Goal: Information Seeking & Learning: Learn about a topic

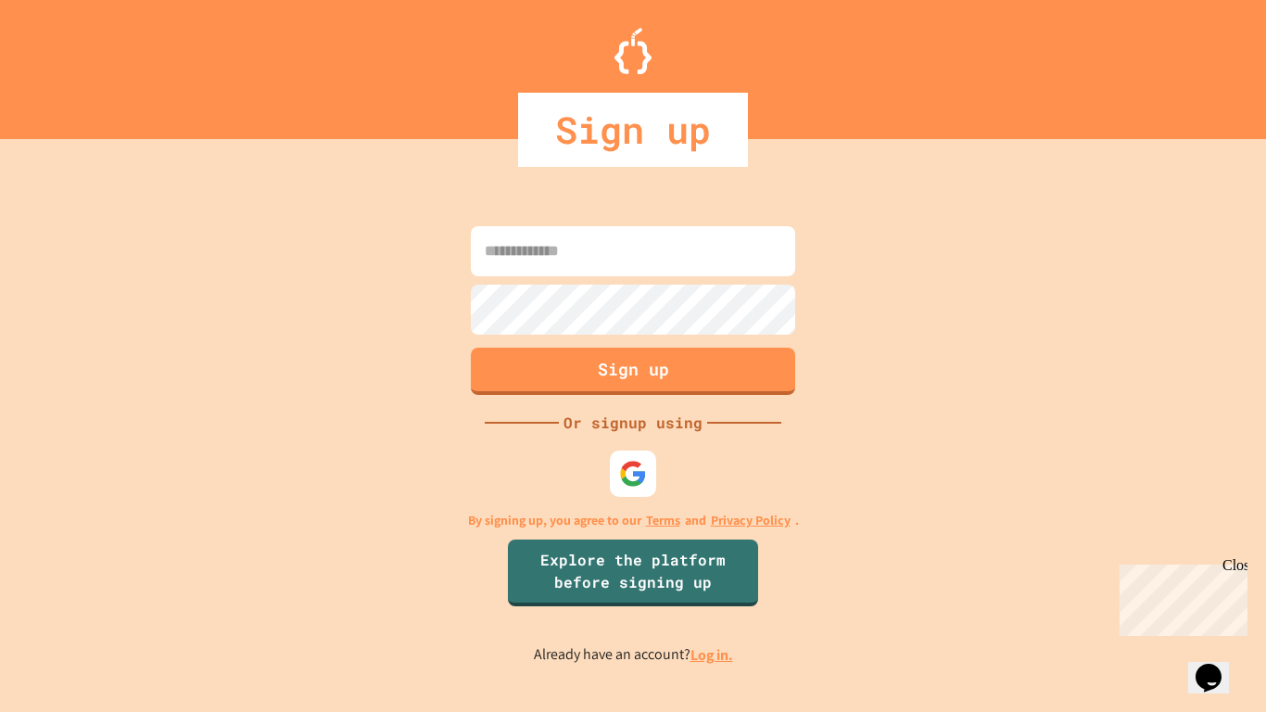
click at [621, 470] on img at bounding box center [633, 474] width 28 height 28
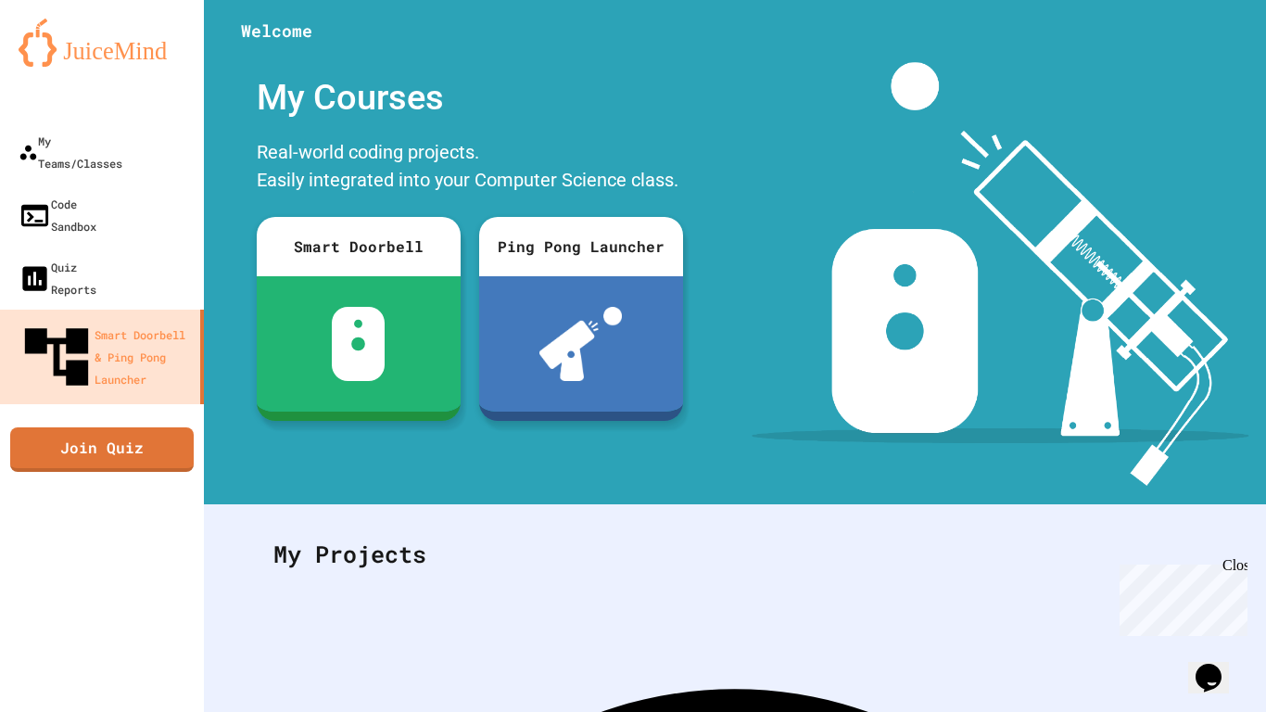
click at [83, 427] on link "Join Quiz" at bounding box center [102, 449] width 184 height 44
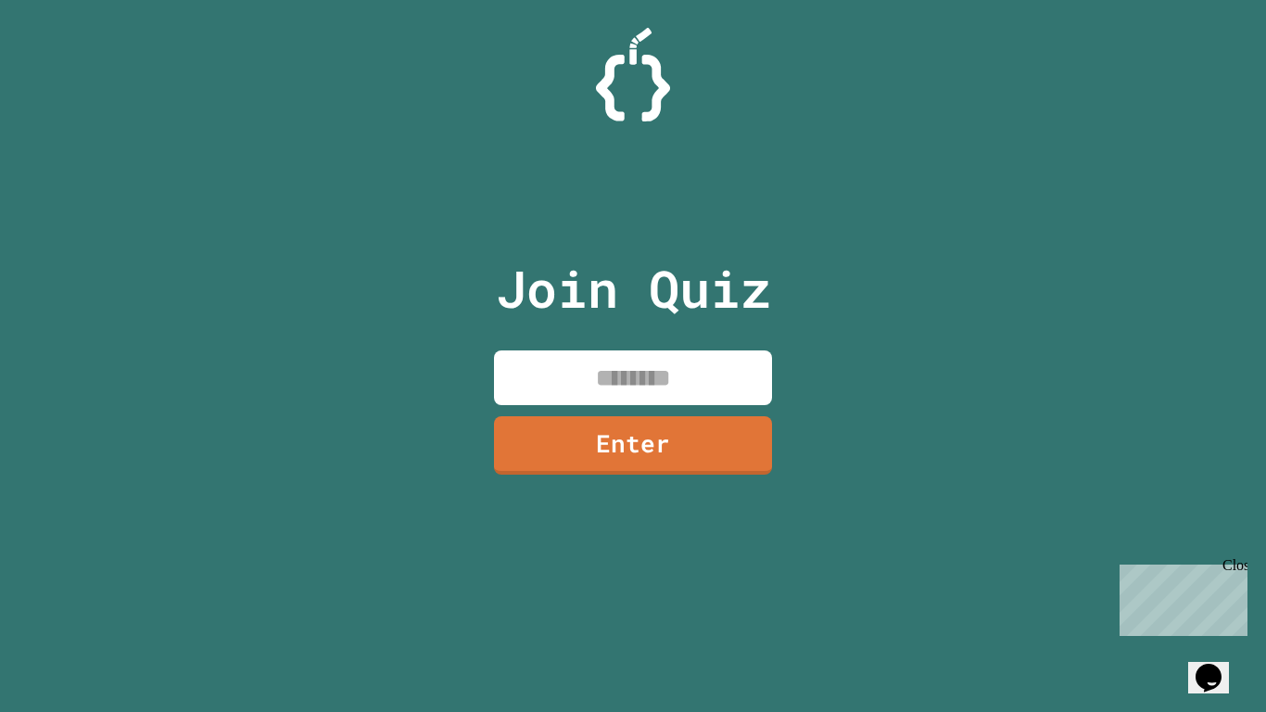
click at [559, 381] on input at bounding box center [633, 377] width 278 height 55
type input "********"
click at [596, 436] on link "Enter" at bounding box center [633, 445] width 278 height 58
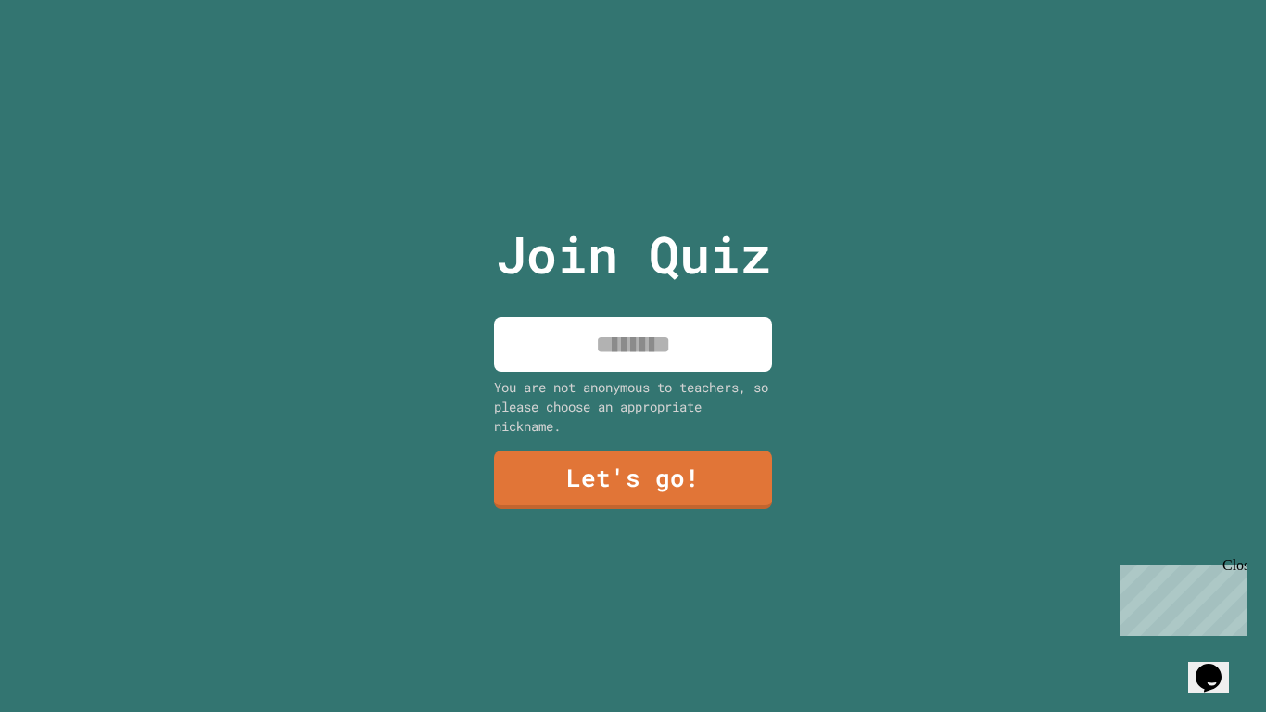
click at [566, 350] on input at bounding box center [633, 344] width 278 height 55
type input "*****"
click at [585, 472] on link "Let's go!" at bounding box center [633, 480] width 278 height 58
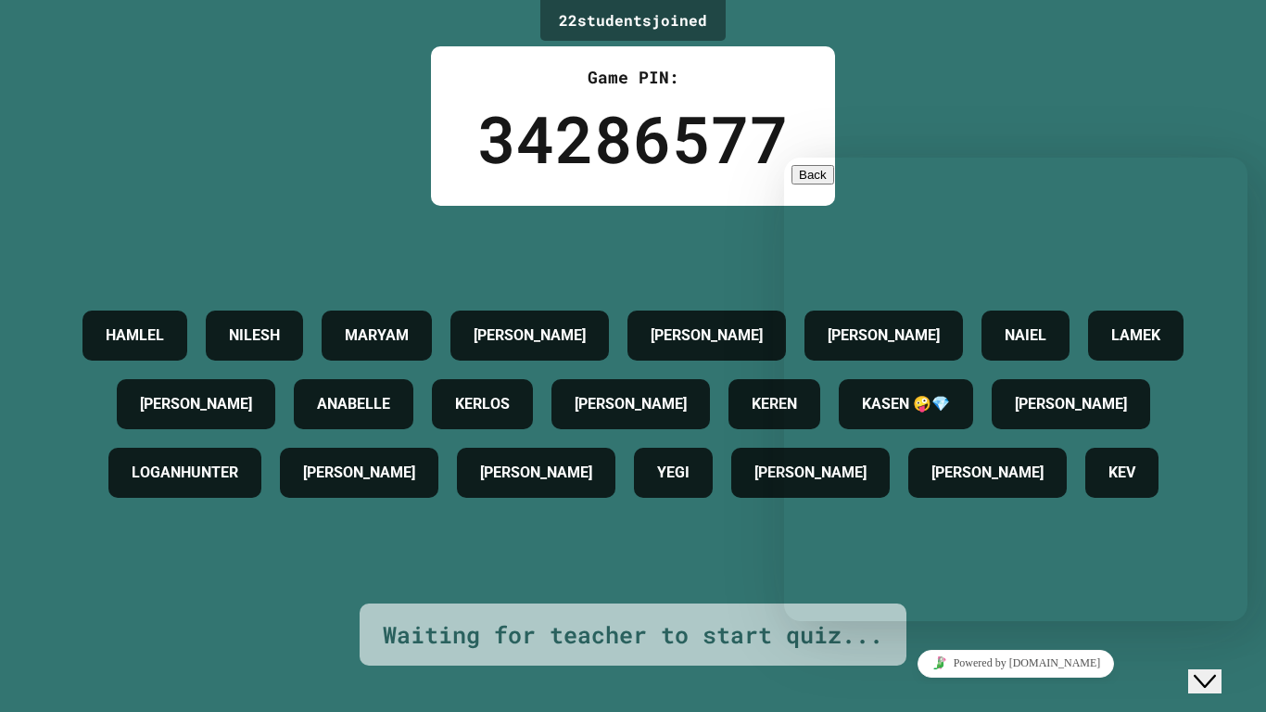
click at [165, 507] on div "HAMLEL [PERSON_NAME] [PERSON_NAME] [PERSON_NAME] AIDEN [PERSON_NAME] [PERSON_NA…" at bounding box center [633, 404] width 1174 height 206
click at [1207, 554] on icon "Close Chat This icon closes the chat window." at bounding box center [1205, 681] width 22 height 22
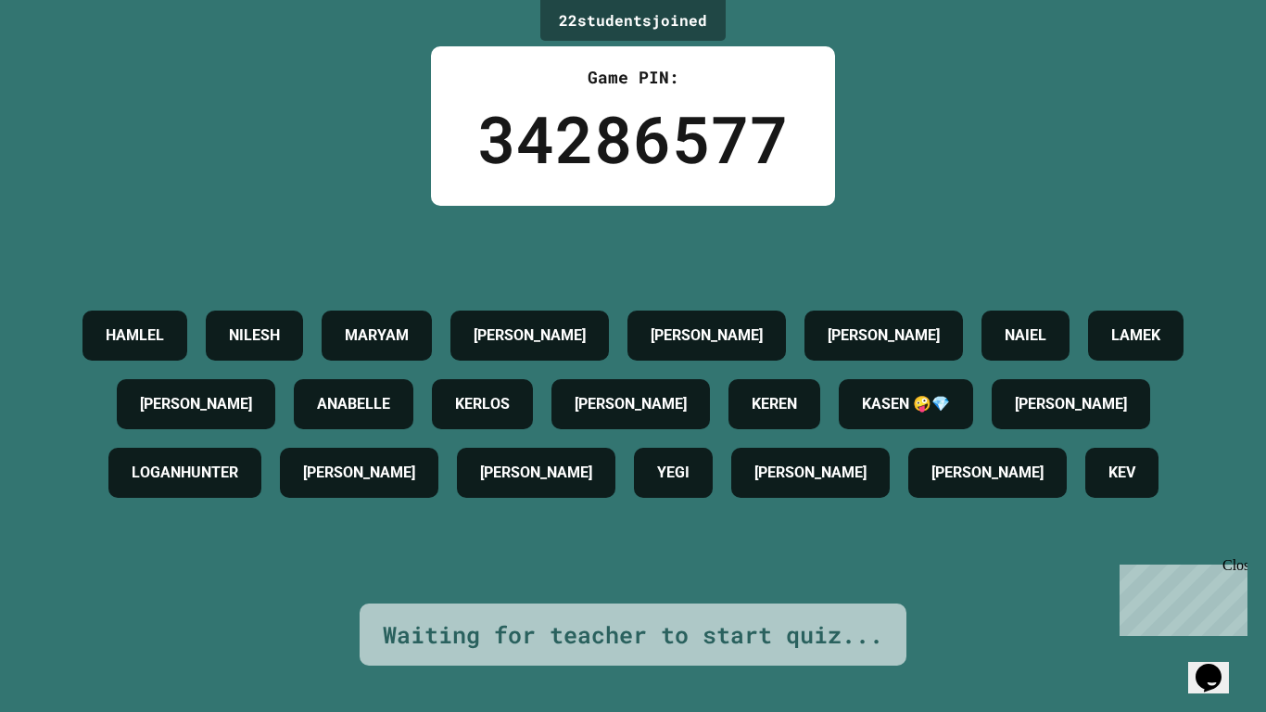
click at [1257, 554] on div "22 student s joined Game PIN: 34286577 HAMLEL [PERSON_NAME] [PERSON_NAME] [PERS…" at bounding box center [633, 356] width 1266 height 712
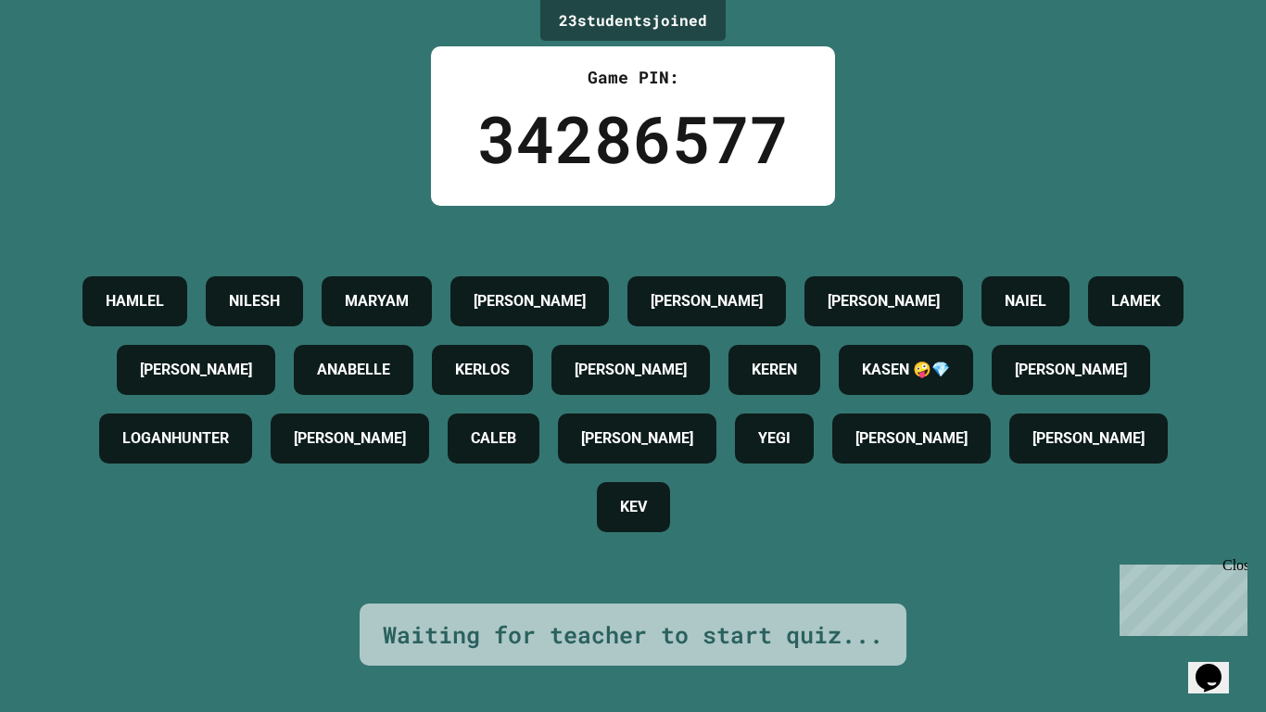
click at [1239, 554] on div "Close" at bounding box center [1234, 568] width 23 height 23
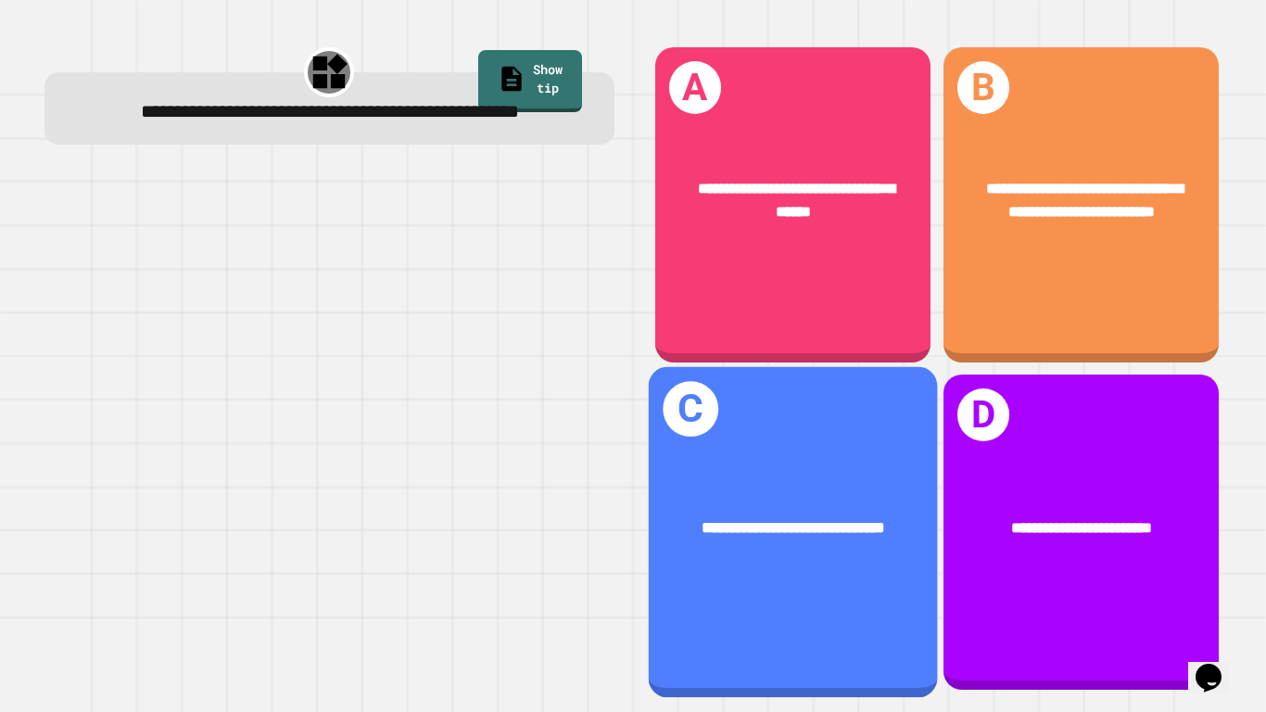
click at [1144, 201] on span "**********" at bounding box center [1084, 200] width 197 height 38
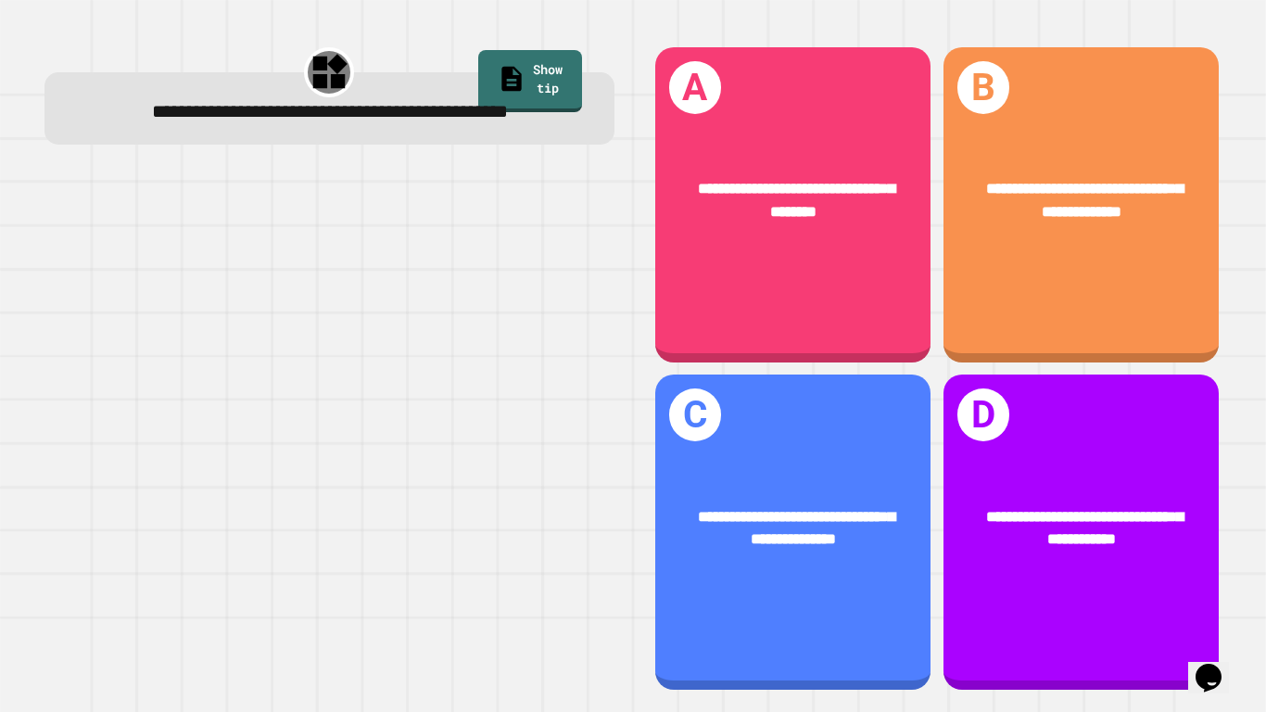
click at [727, 526] on div "**********" at bounding box center [793, 528] width 213 height 46
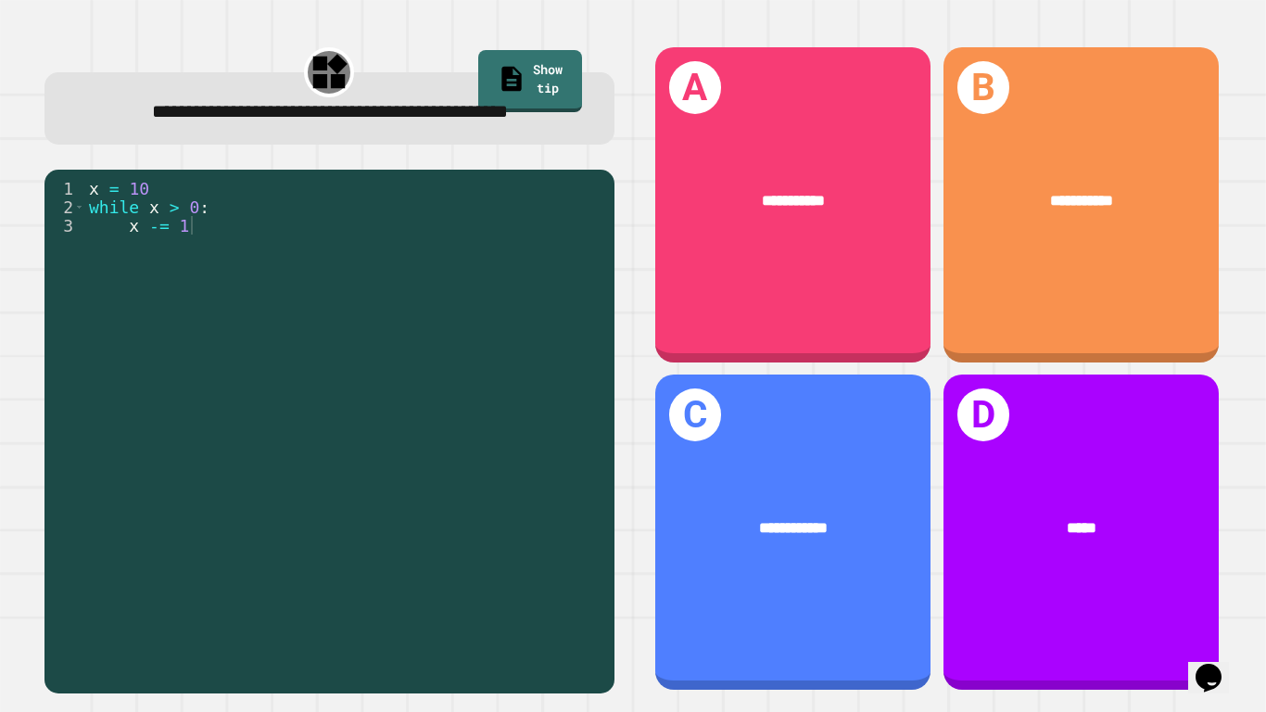
click at [1116, 214] on div "**********" at bounding box center [1081, 201] width 275 height 84
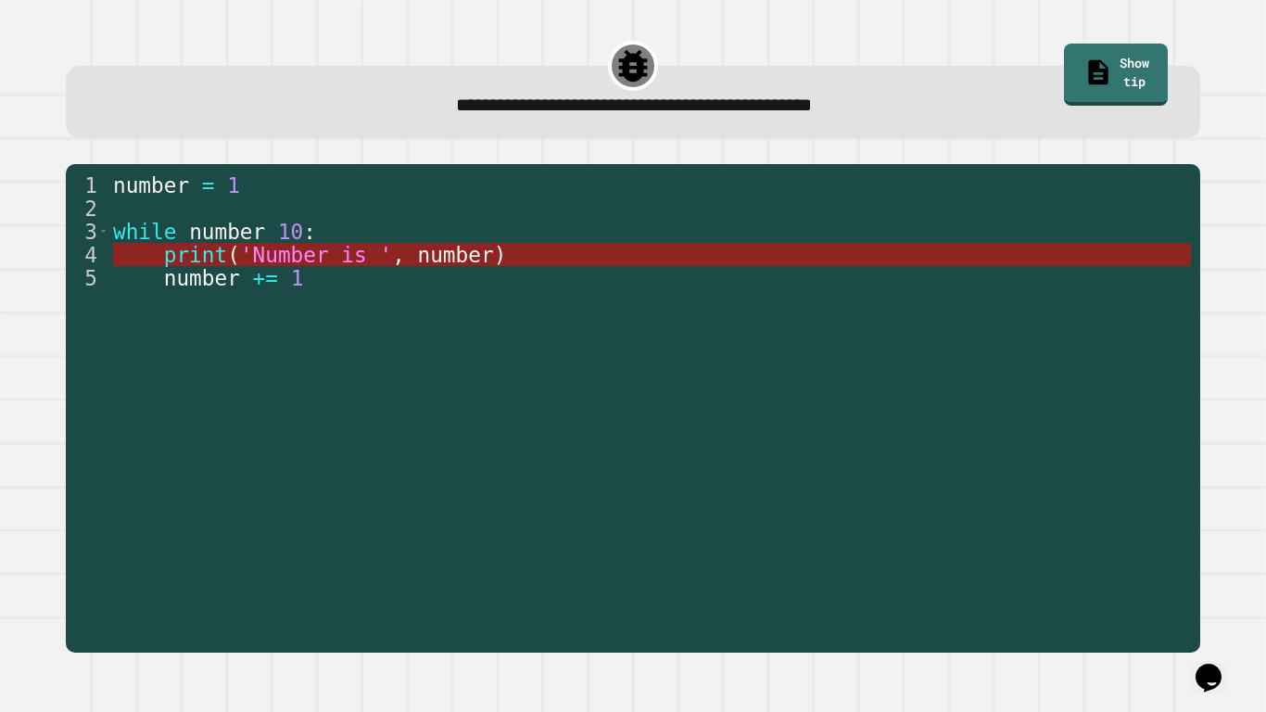
click at [459, 258] on span "number" at bounding box center [455, 255] width 76 height 24
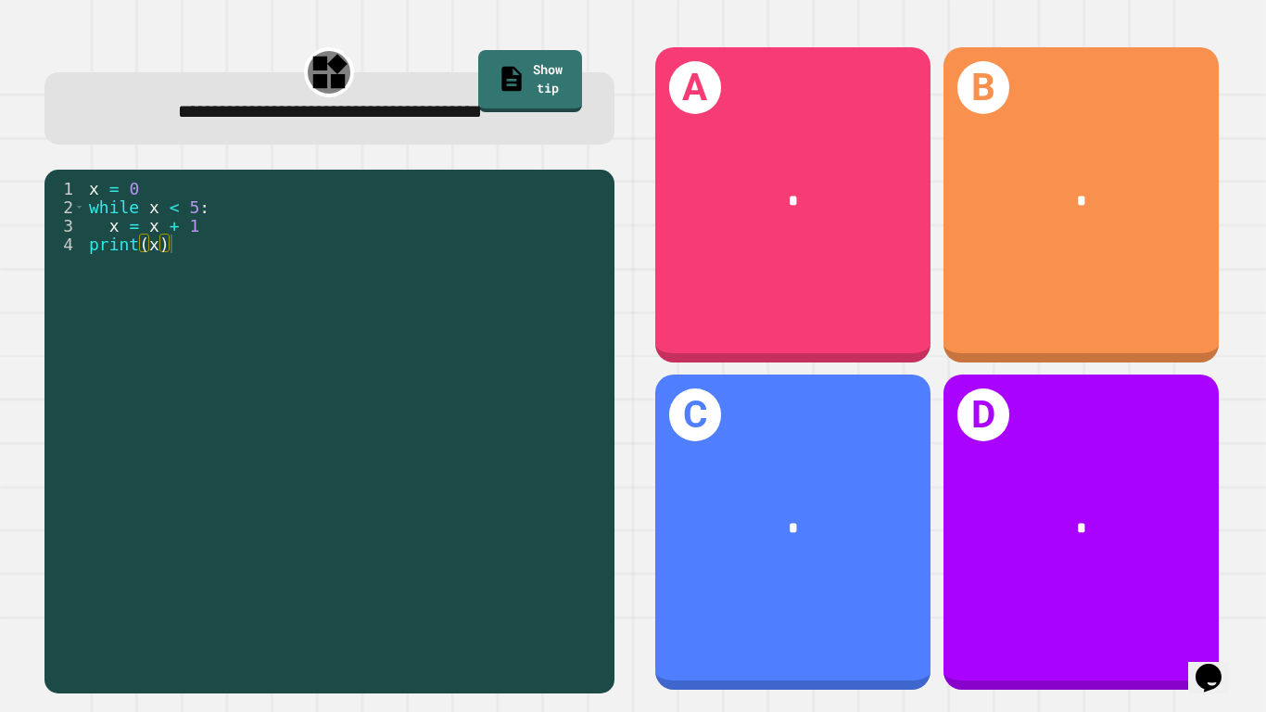
click at [1068, 530] on div "*" at bounding box center [1081, 527] width 213 height 23
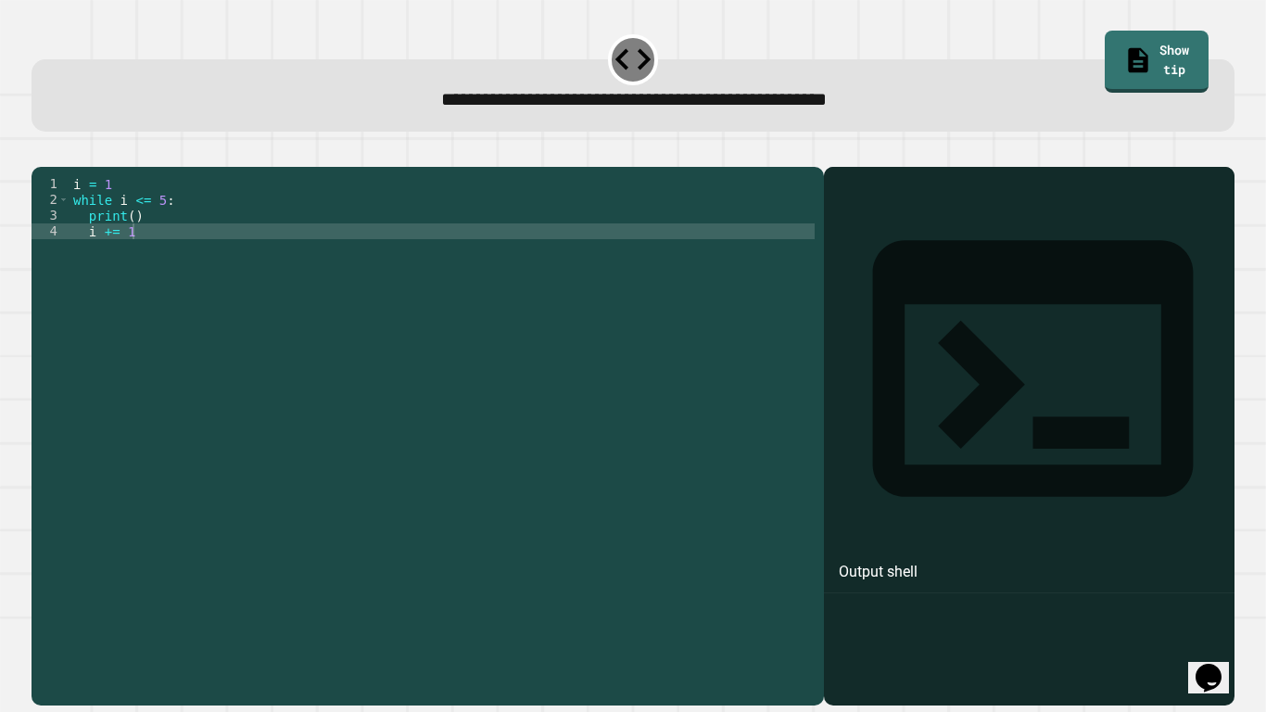
click at [149, 261] on div "i = 1 while i <= 5 : print ( ) i += 1" at bounding box center [442, 428] width 745 height 504
click at [41, 152] on icon "button" at bounding box center [41, 152] width 0 height 0
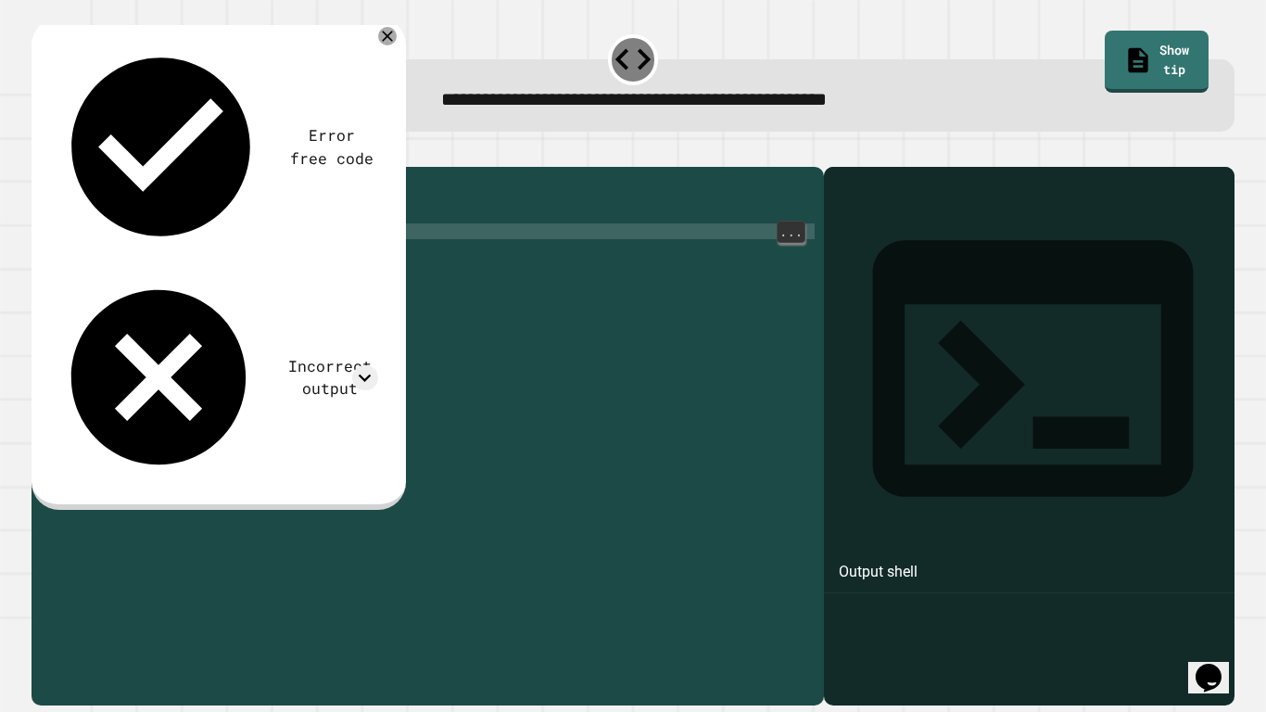
click at [137, 255] on div "i = 1 while i <= 5 : print ( ) i += 1" at bounding box center [442, 428] width 745 height 504
type textarea "*"
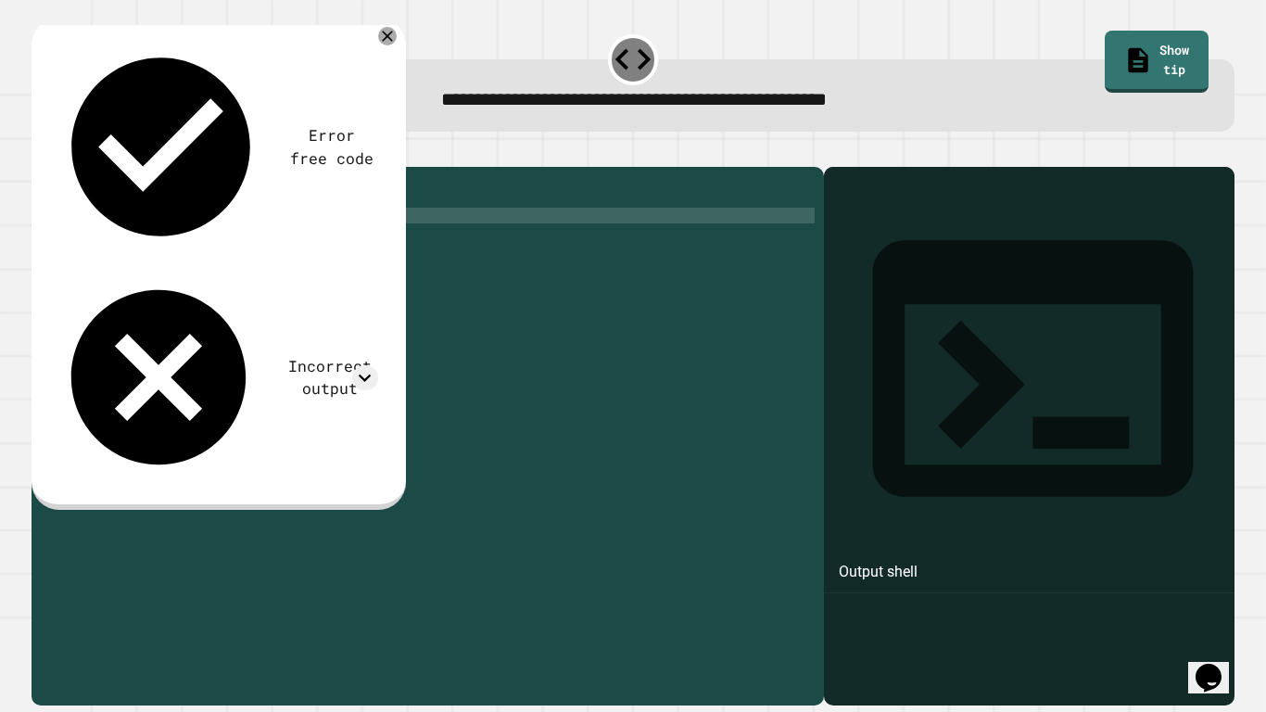
scroll to position [0, 8]
click at [169, 221] on div "i = 1 while i <= 5 : print ( i )" at bounding box center [442, 428] width 745 height 504
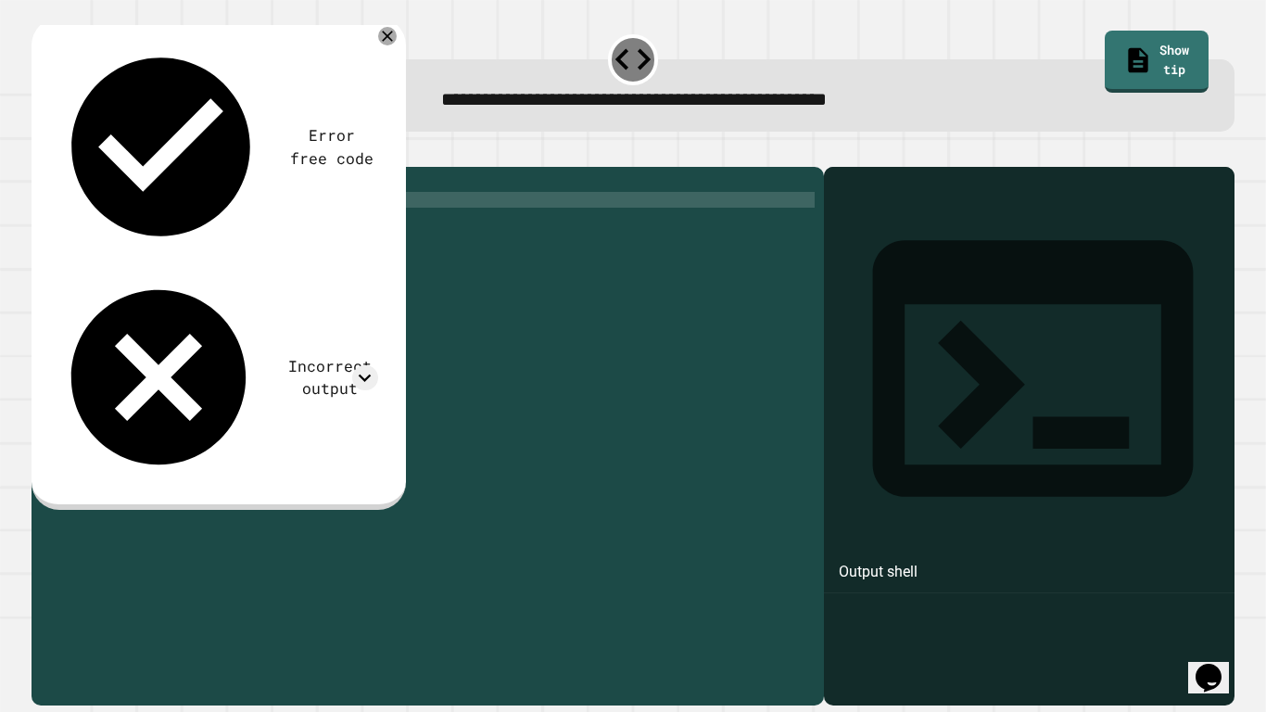
scroll to position [0, 11]
click at [41, 152] on icon "button" at bounding box center [41, 152] width 0 height 0
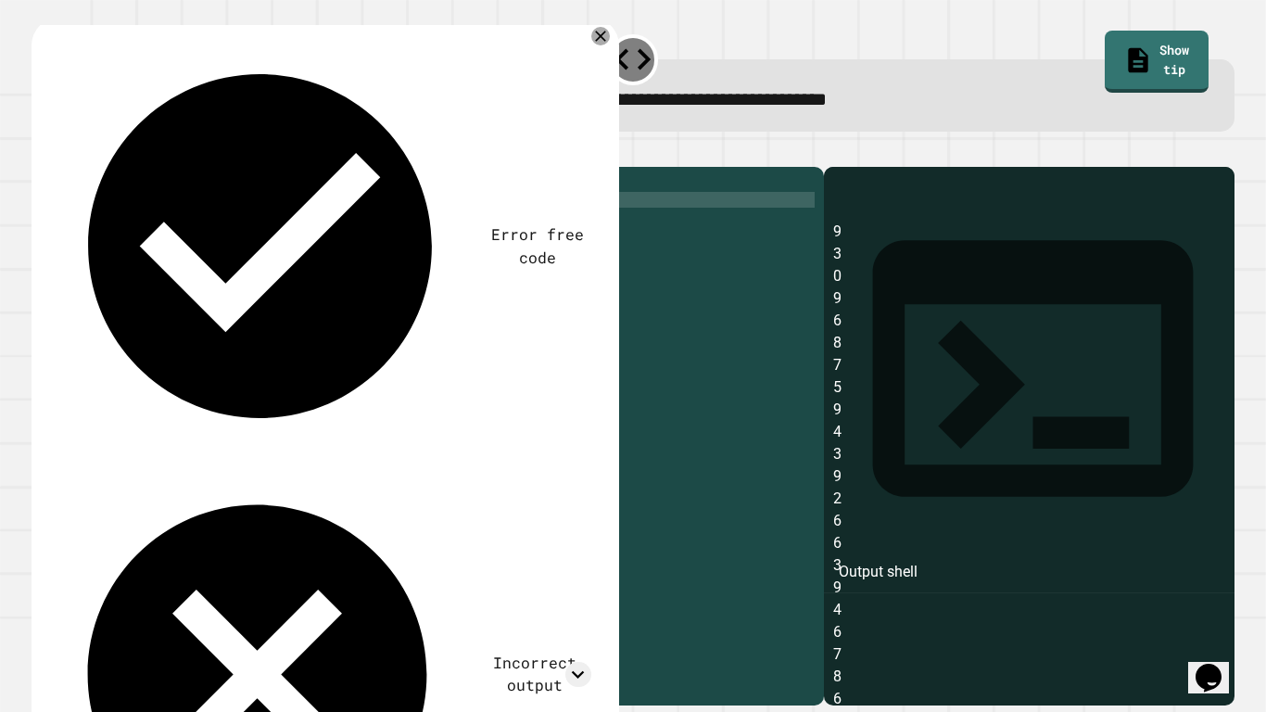
click at [146, 215] on div "i = 1 while i <= 6 : print ( i )" at bounding box center [442, 428] width 745 height 504
click at [168, 228] on div "i = 1 while i <= 6 : print ( i )" at bounding box center [442, 428] width 745 height 504
click at [158, 237] on div "i = 1 while i <= 5 : print ( i )" at bounding box center [442, 428] width 745 height 504
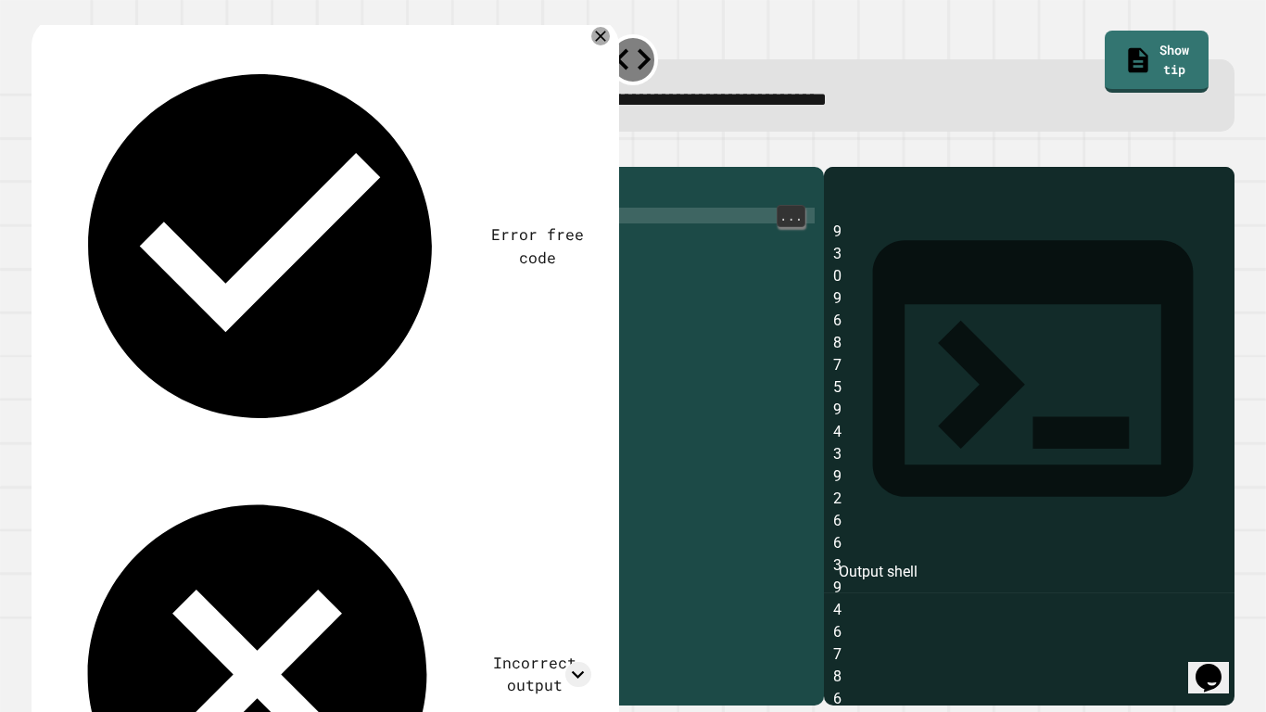
type textarea "********"
type textarea "*****"
click at [41, 152] on icon "button" at bounding box center [41, 152] width 0 height 0
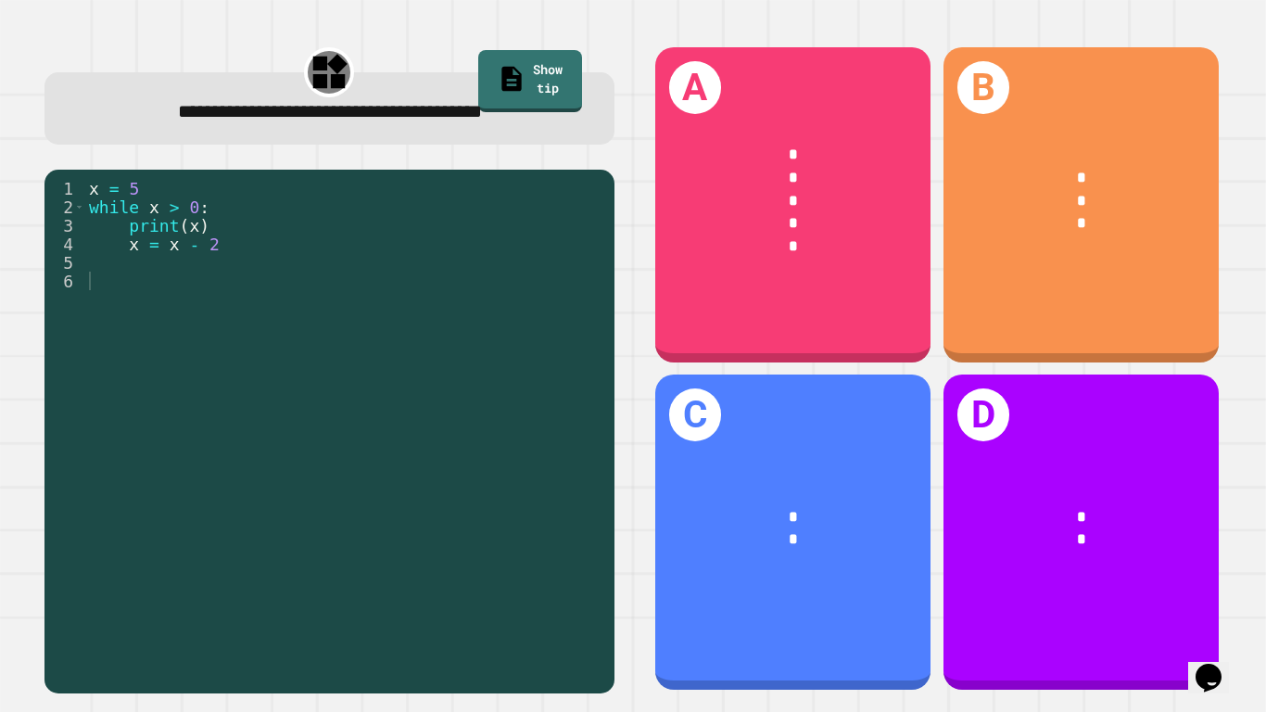
click at [1097, 229] on div "*" at bounding box center [1081, 222] width 213 height 23
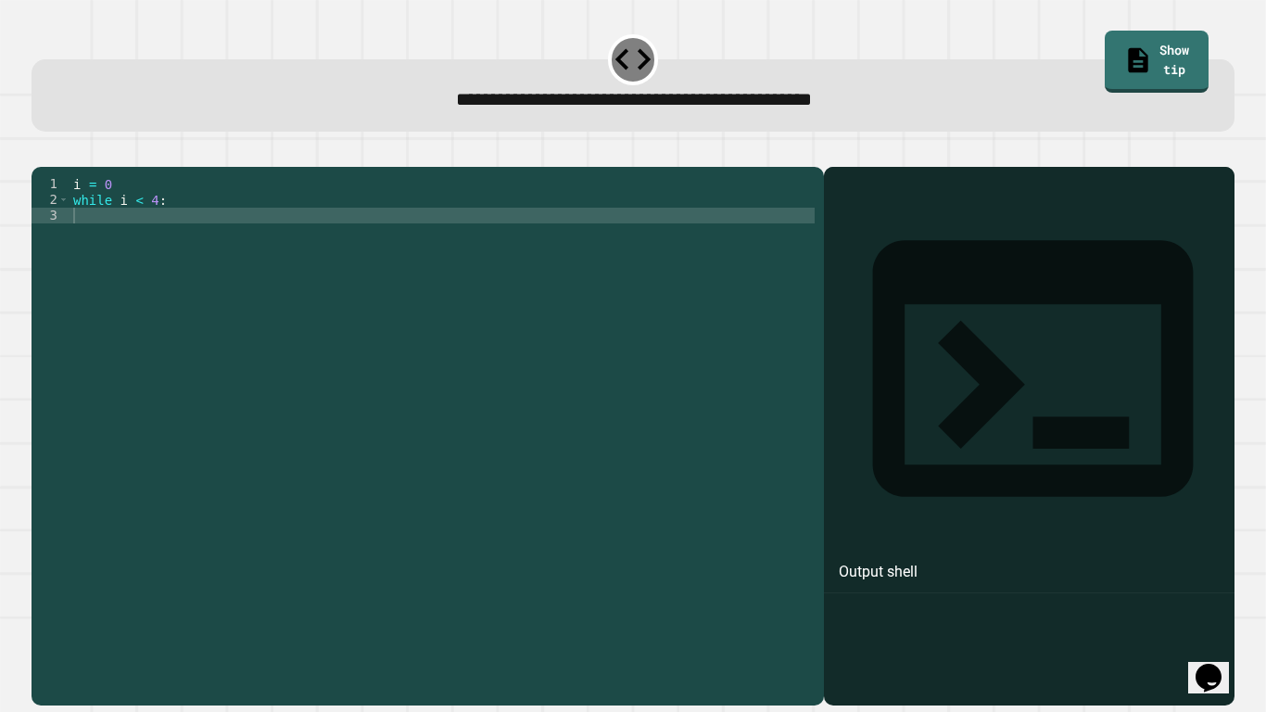
click at [711, 240] on div "i = 0 while i < 4 :" at bounding box center [442, 428] width 745 height 504
click at [41, 152] on icon "button" at bounding box center [41, 152] width 0 height 0
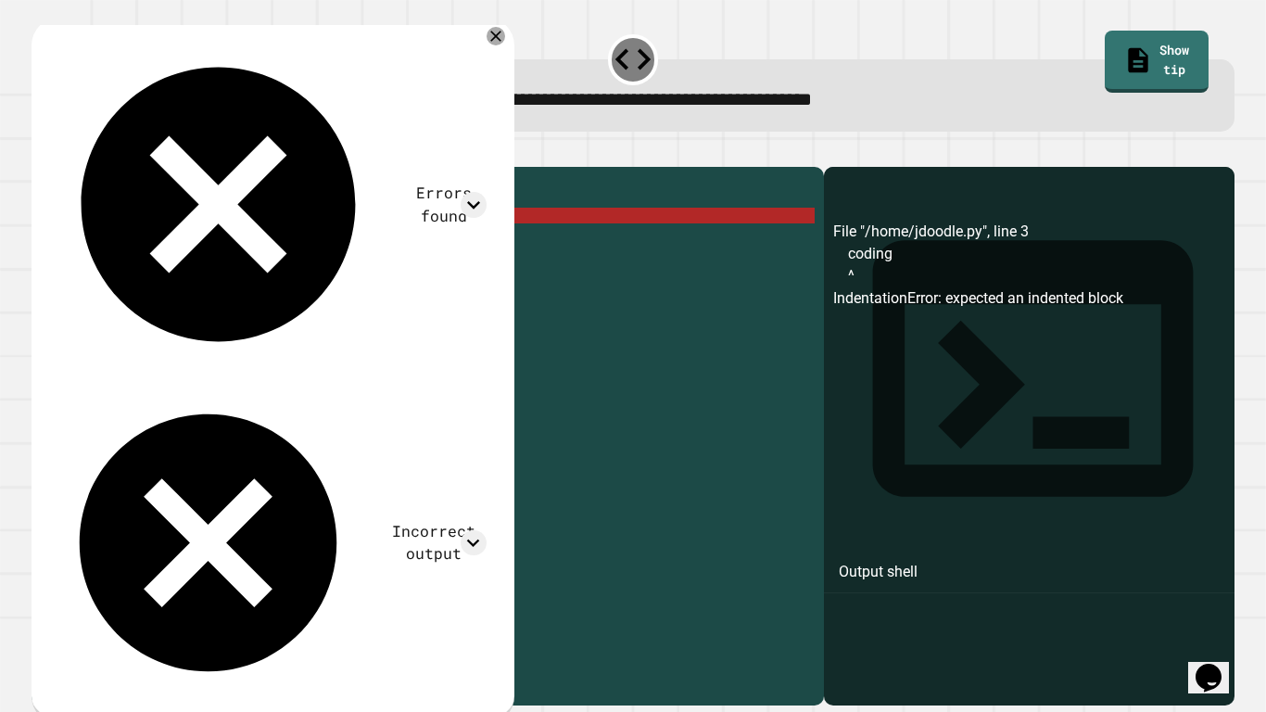
click at [147, 223] on div "i = 0 while i < 4 : coding" at bounding box center [442, 428] width 745 height 504
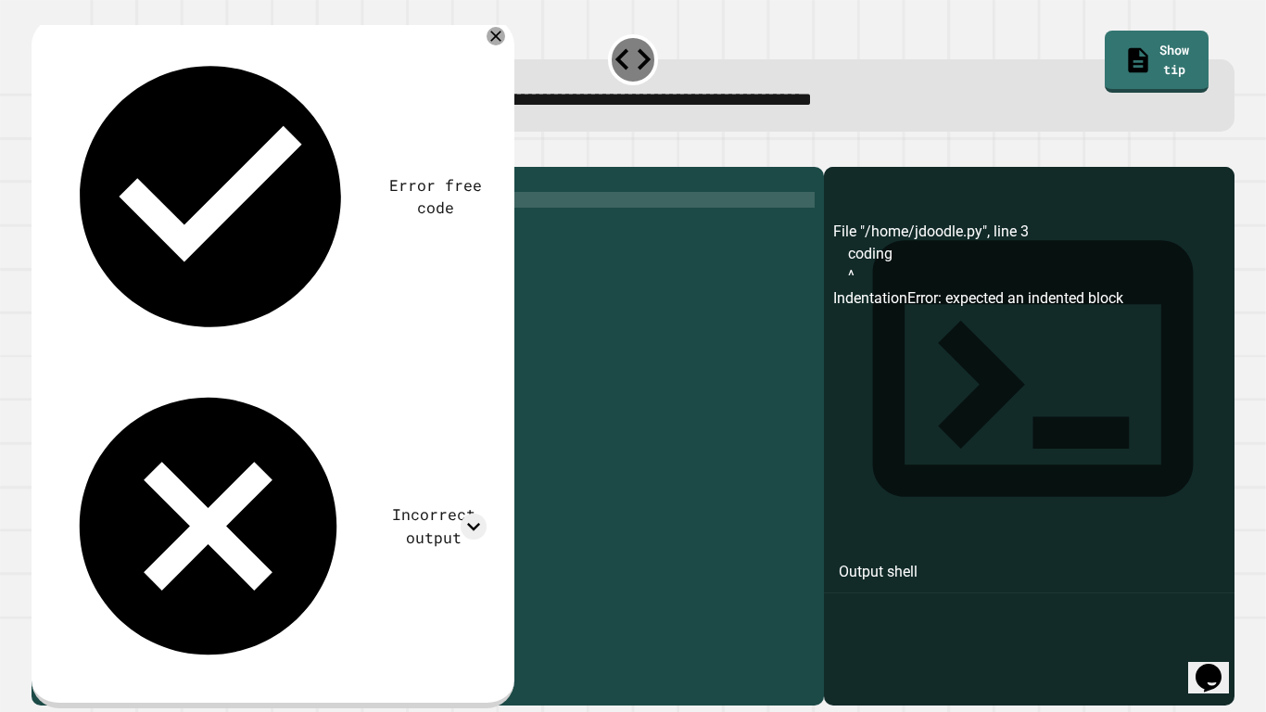
scroll to position [0, 10]
click at [41, 152] on icon "button" at bounding box center [41, 152] width 0 height 0
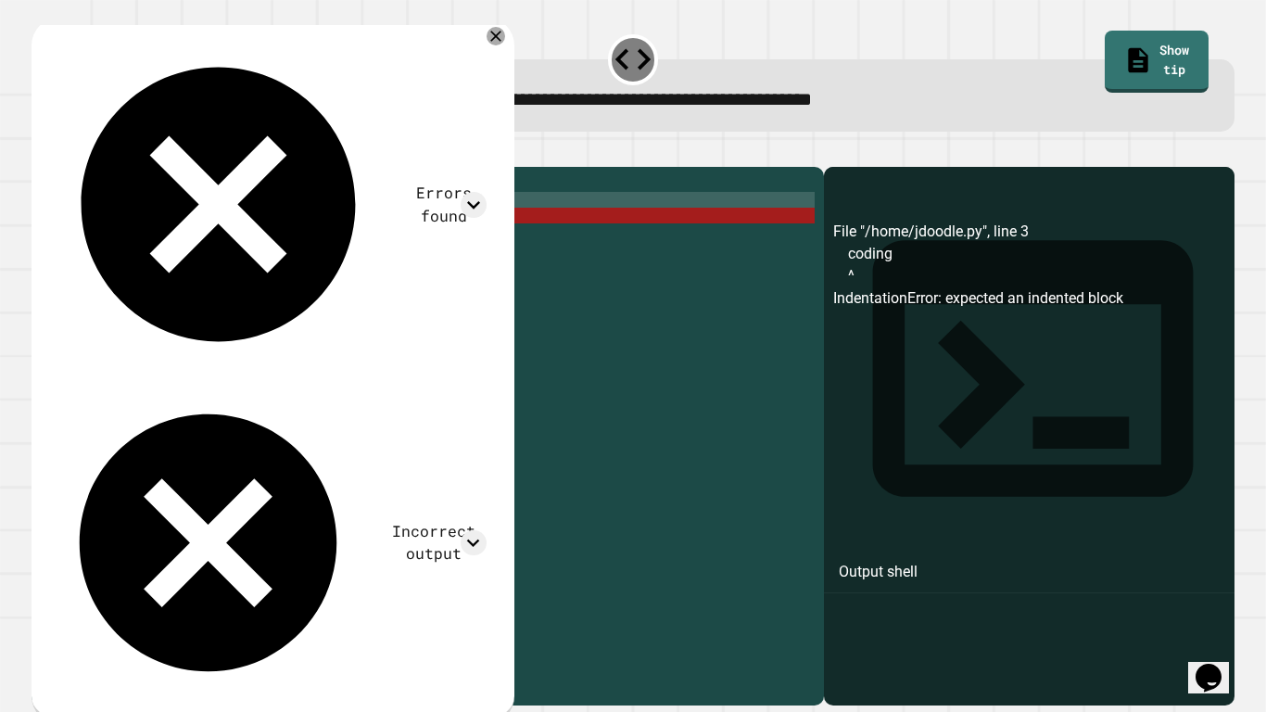
click at [70, 242] on div "i = 0 while i < 5 : coding" at bounding box center [442, 428] width 745 height 504
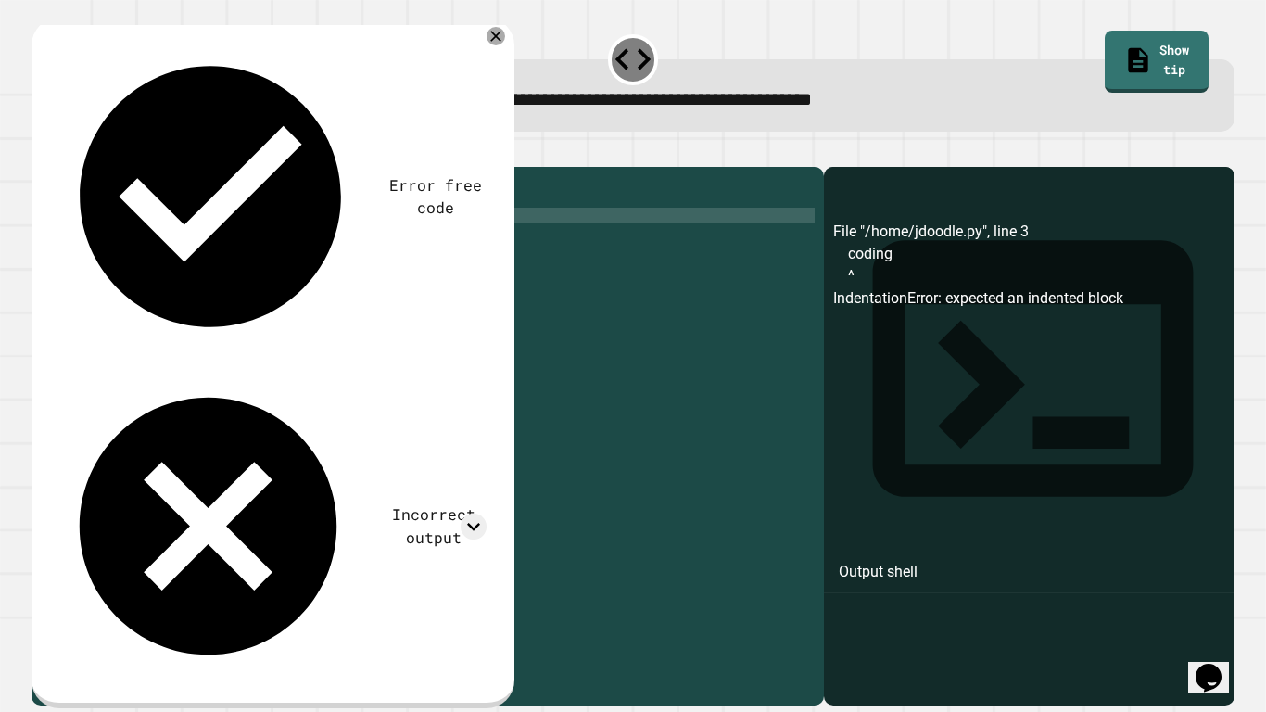
scroll to position [0, 11]
click at [108, 244] on div "i = 0 while i < 5 : print "coding"" at bounding box center [442, 428] width 745 height 504
click at [215, 250] on div "i = 0 while i < 5 : print ( "coding"" at bounding box center [442, 428] width 745 height 504
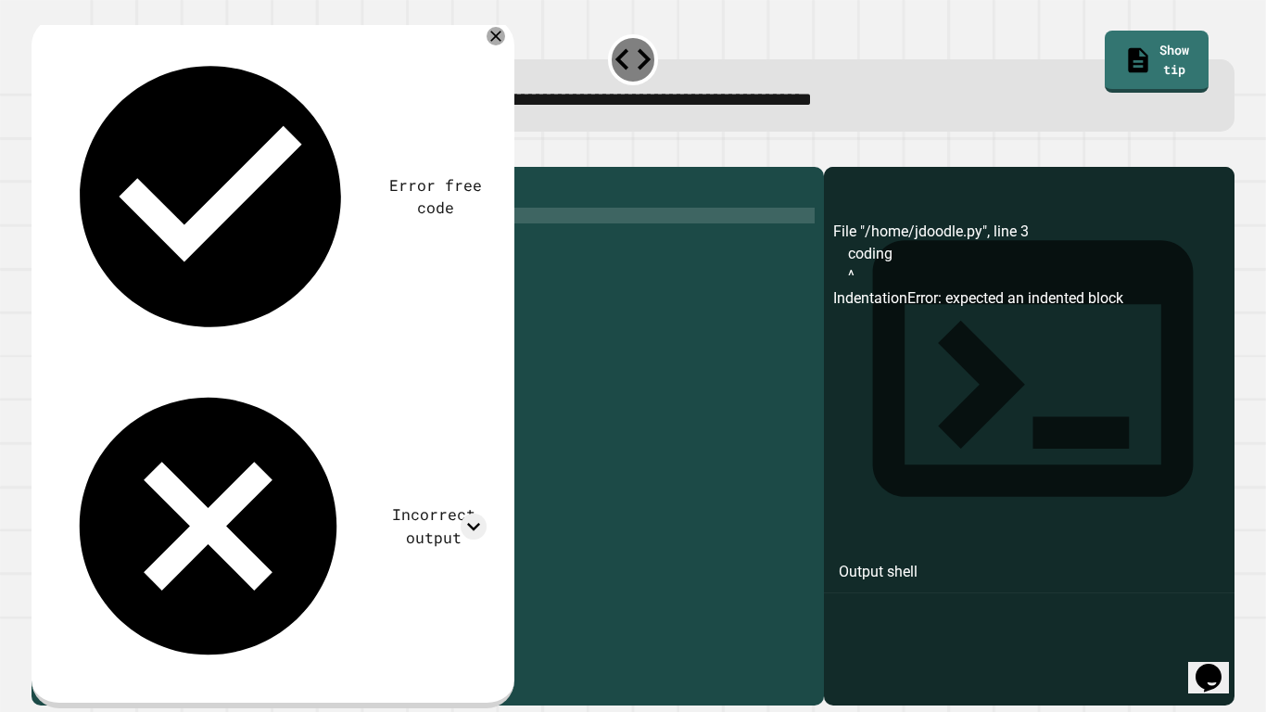
click at [58, 164] on icon "button" at bounding box center [53, 163] width 10 height 13
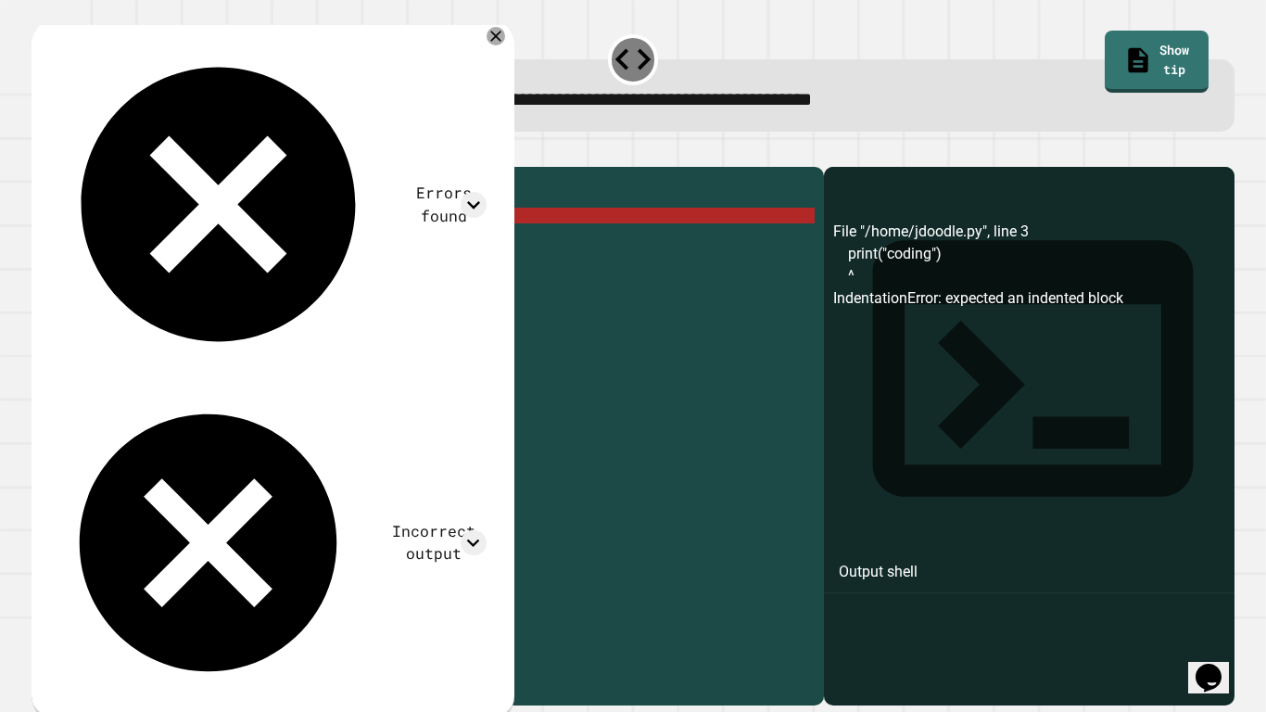
click at [160, 227] on div "i = 0 while i < 5 : print ( "coding" )" at bounding box center [442, 428] width 745 height 504
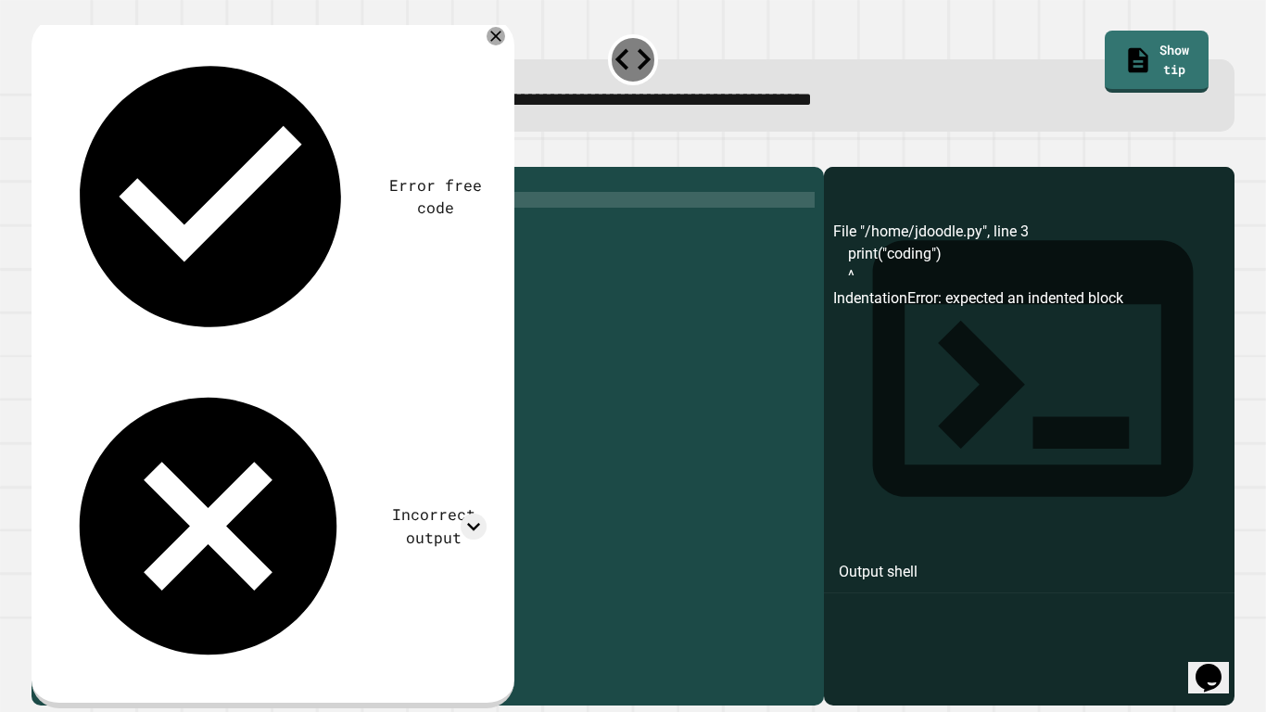
scroll to position [0, 10]
click at [41, 152] on icon "button" at bounding box center [41, 152] width 0 height 0
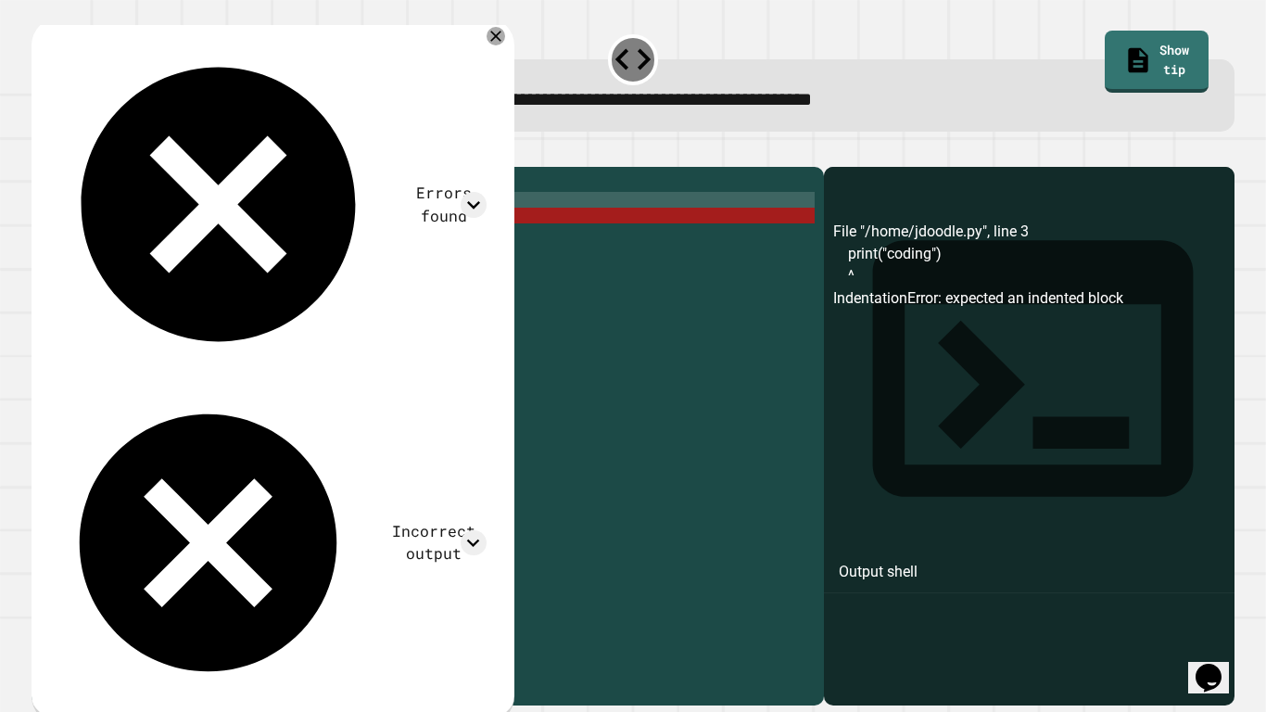
click at [76, 248] on div "i = 0 while i < 5 : print ( "coding" )" at bounding box center [442, 428] width 745 height 504
type textarea "**********"
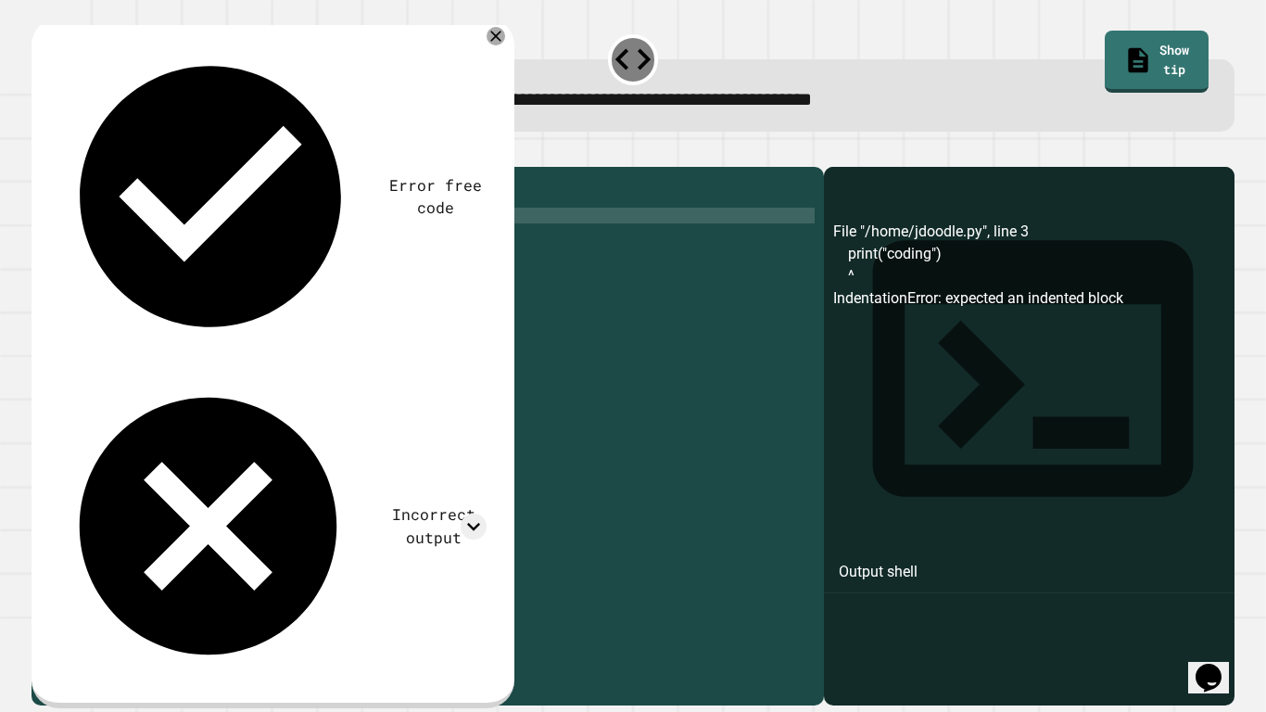
click at [58, 164] on icon "button" at bounding box center [53, 163] width 10 height 13
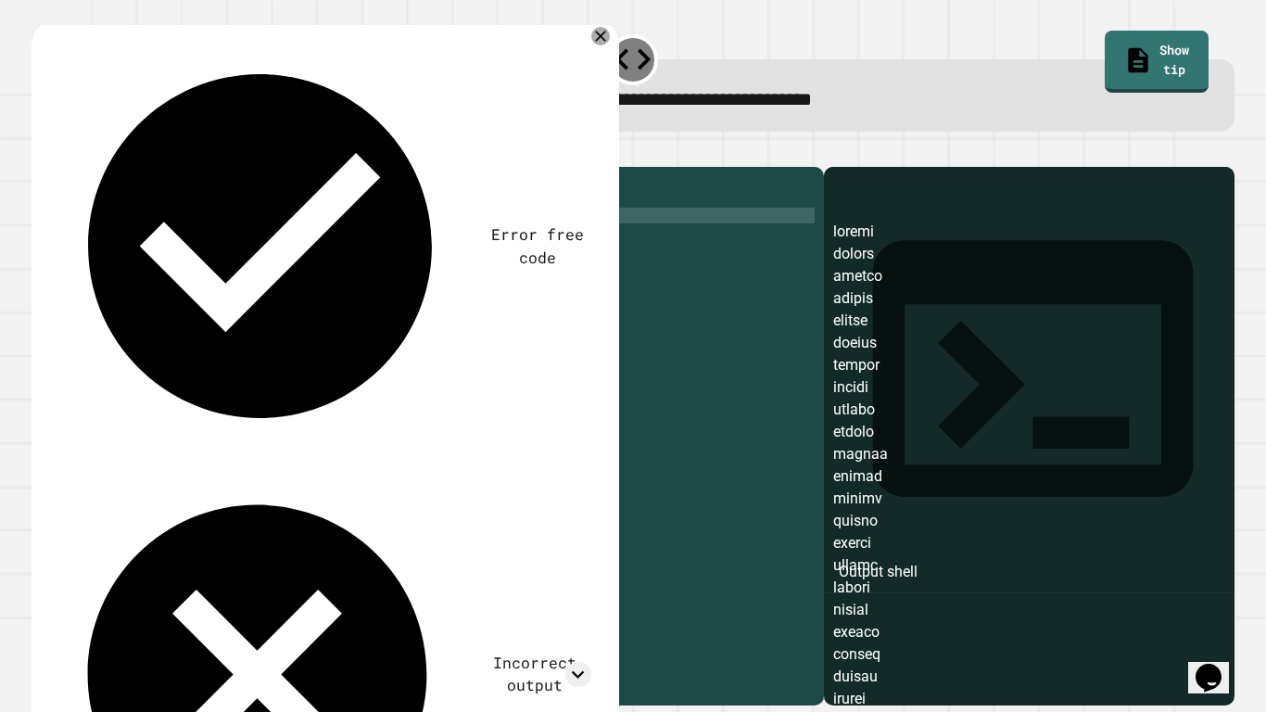
click at [257, 246] on div "i = 0 while i < 5 : print ( "coding" )" at bounding box center [442, 428] width 745 height 504
click at [58, 162] on icon "button" at bounding box center [53, 163] width 10 height 13
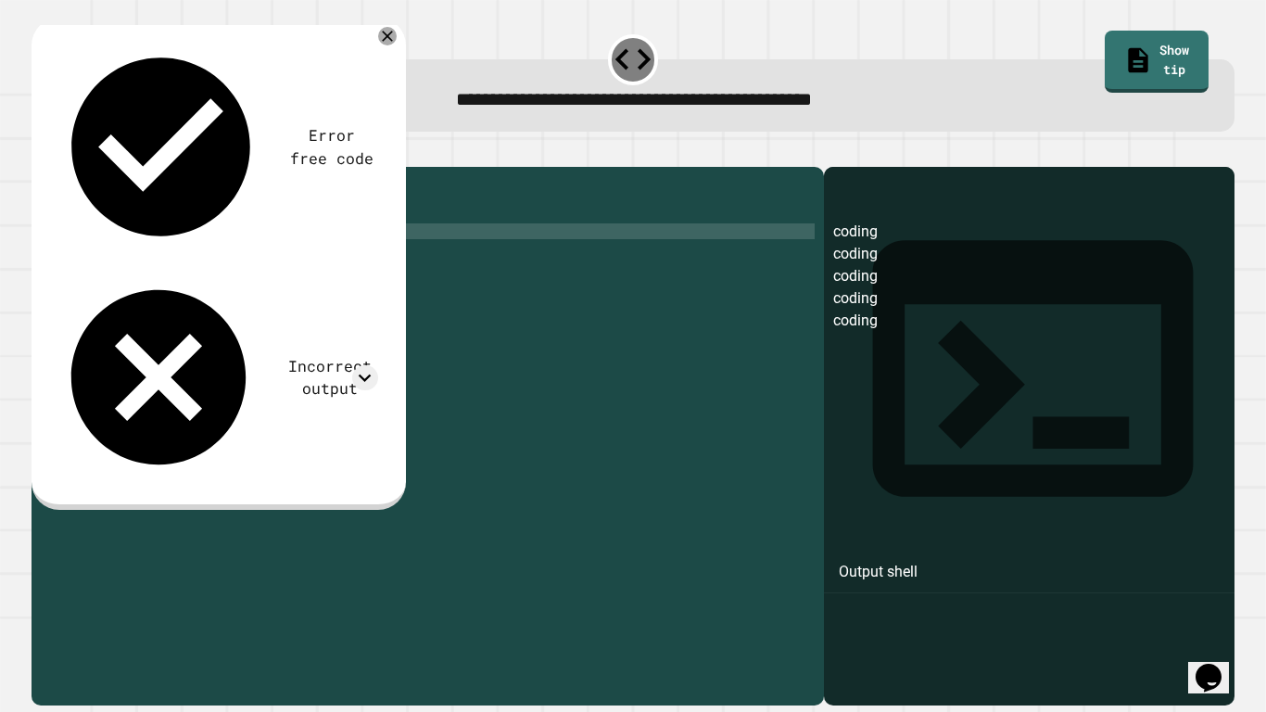
click at [151, 222] on div "i = 0 while i < 5 : print ( "coding" ) i += 1" at bounding box center [442, 428] width 745 height 504
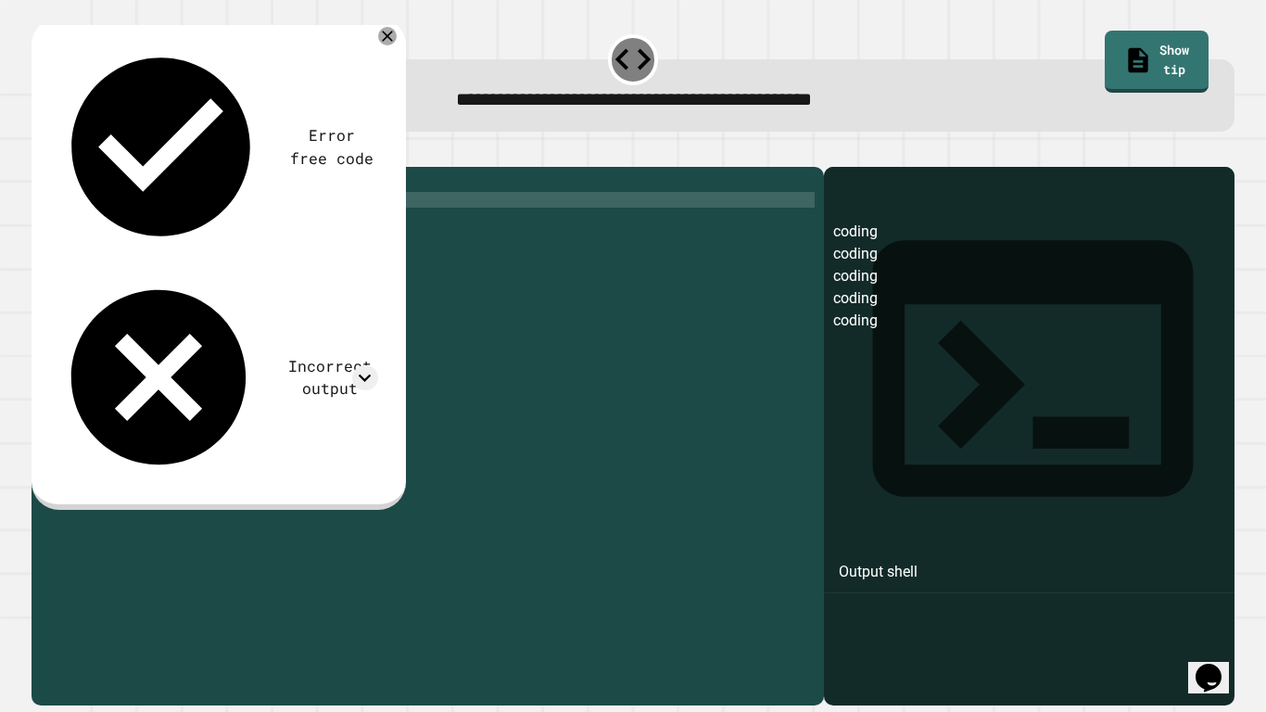
click at [126, 259] on div "i = 0 while i < 4 : print ( "coding" ) i += 1" at bounding box center [442, 428] width 745 height 504
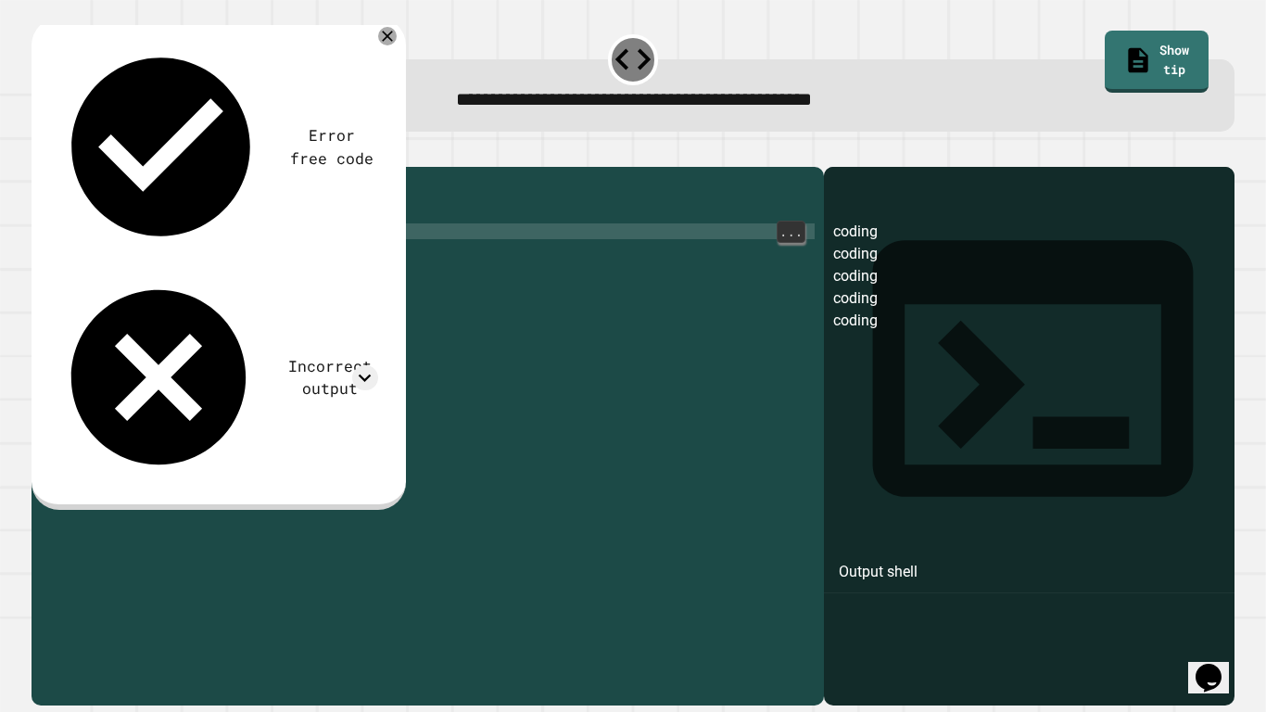
type textarea "****"
